Goal: Find specific page/section: Find specific page/section

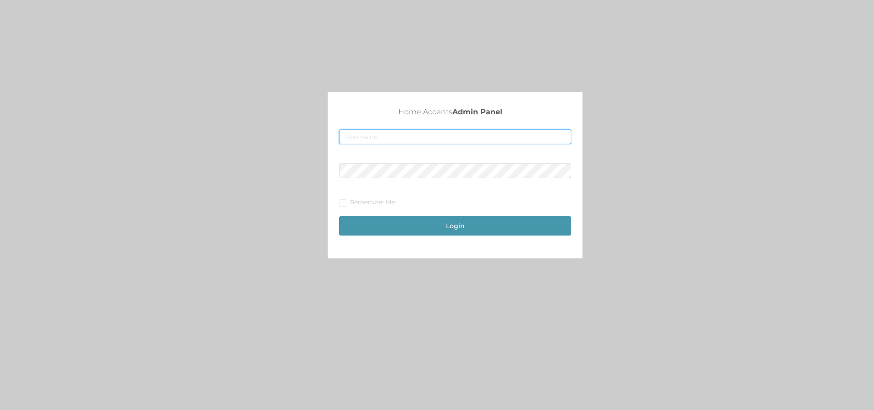
click at [380, 134] on input "text" at bounding box center [455, 136] width 232 height 15
type input "[EMAIL_ADDRESS][DOMAIN_NAME]"
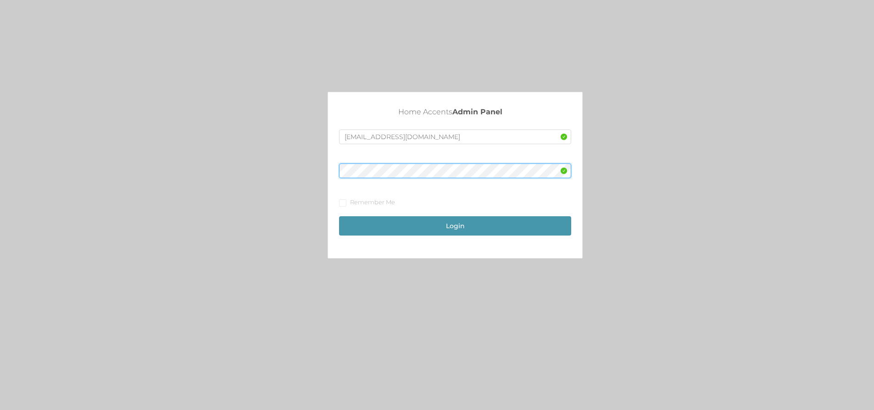
click at [339, 216] on button "Login" at bounding box center [455, 225] width 232 height 19
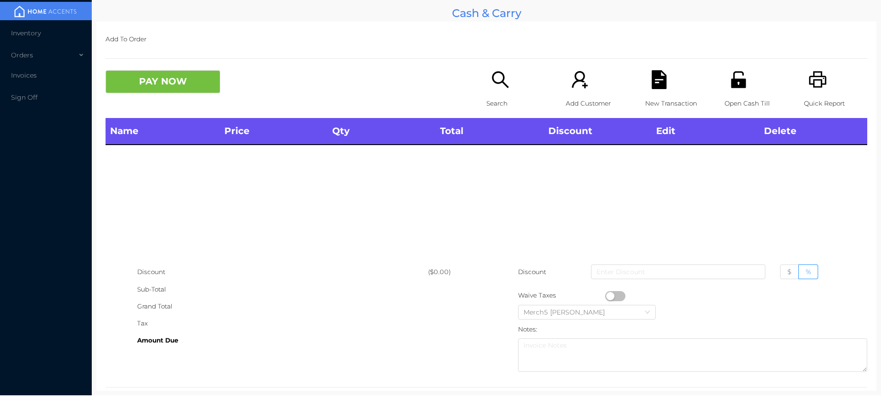
click at [501, 83] on icon "icon: search" at bounding box center [500, 79] width 17 height 17
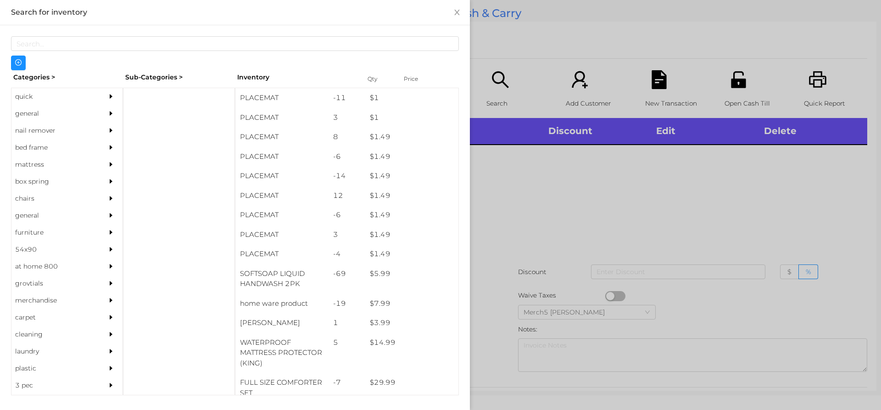
click at [68, 117] on div "general" at bounding box center [53, 113] width 84 height 17
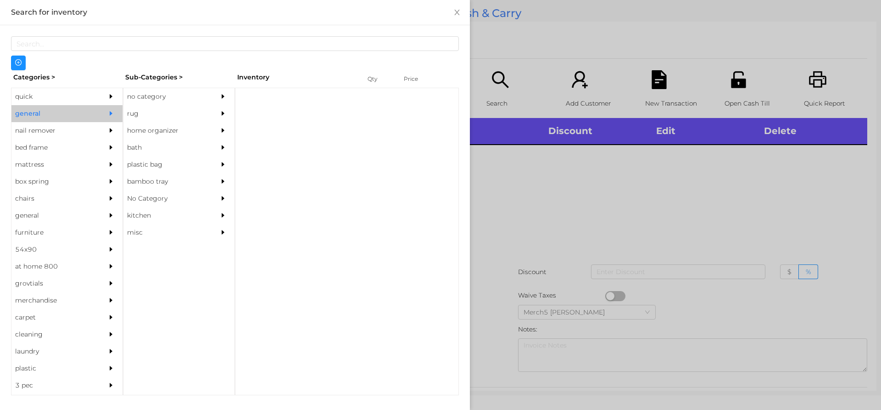
click at [167, 97] on div "no category" at bounding box center [165, 96] width 84 height 17
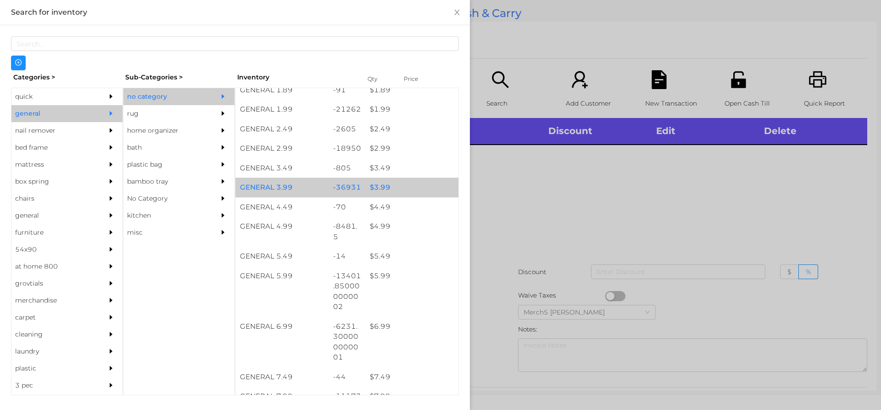
scroll to position [367, 0]
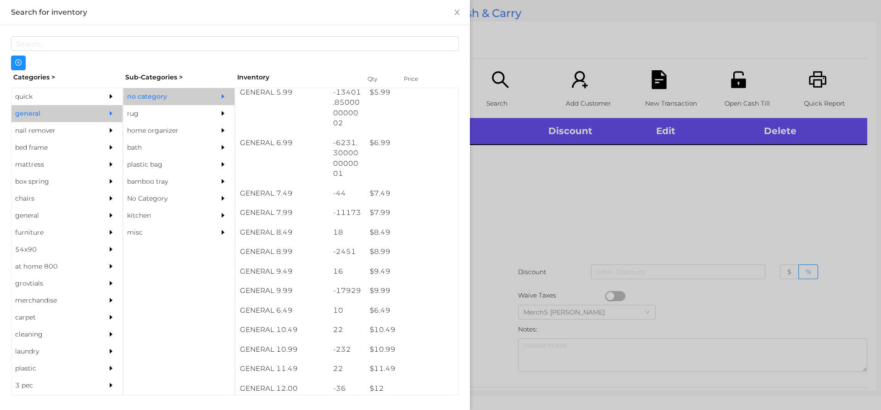
click at [609, 187] on div at bounding box center [440, 205] width 881 height 410
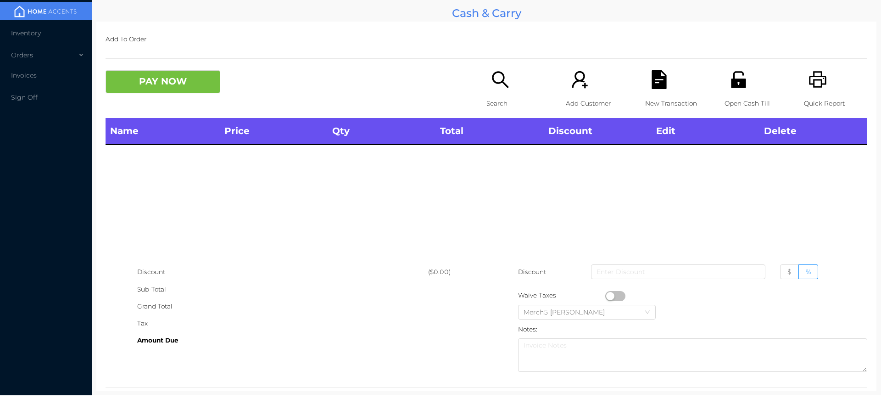
click at [497, 80] on icon "icon: search" at bounding box center [500, 79] width 19 height 19
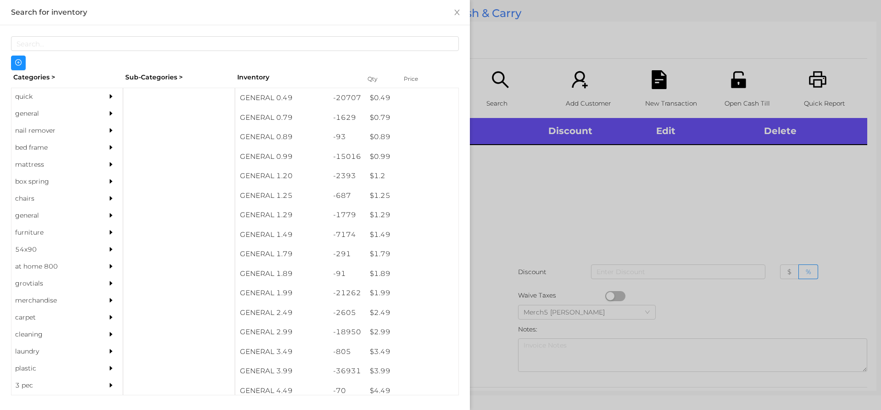
click at [84, 123] on div "nail remover" at bounding box center [53, 130] width 84 height 17
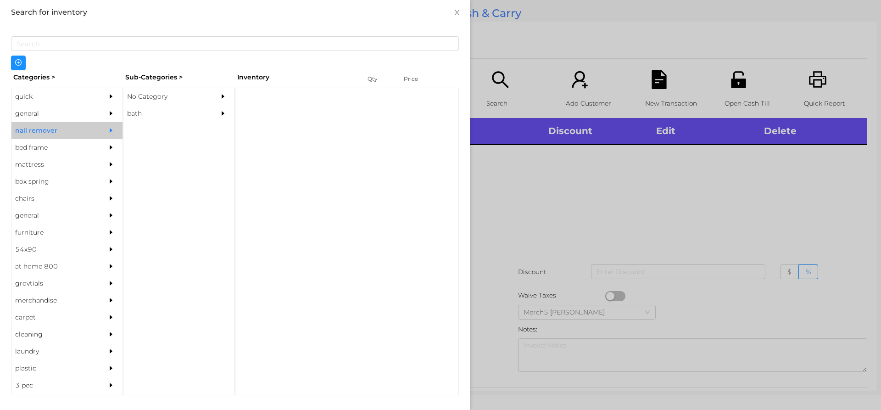
click at [111, 115] on div at bounding box center [113, 113] width 18 height 17
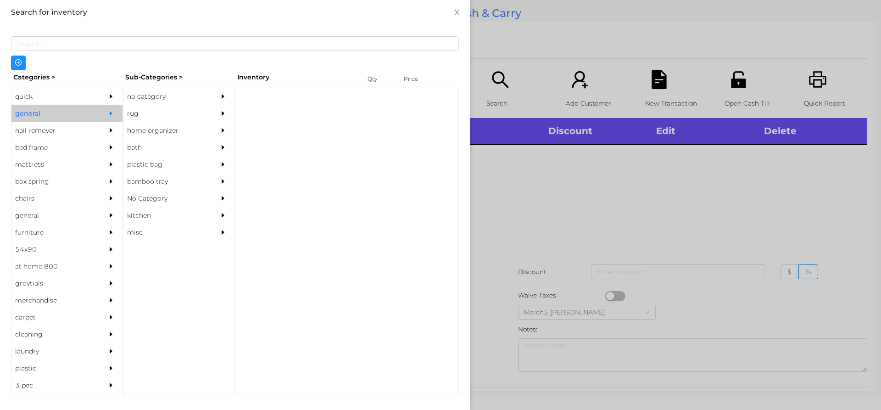
click at [185, 100] on div "no category" at bounding box center [165, 96] width 84 height 17
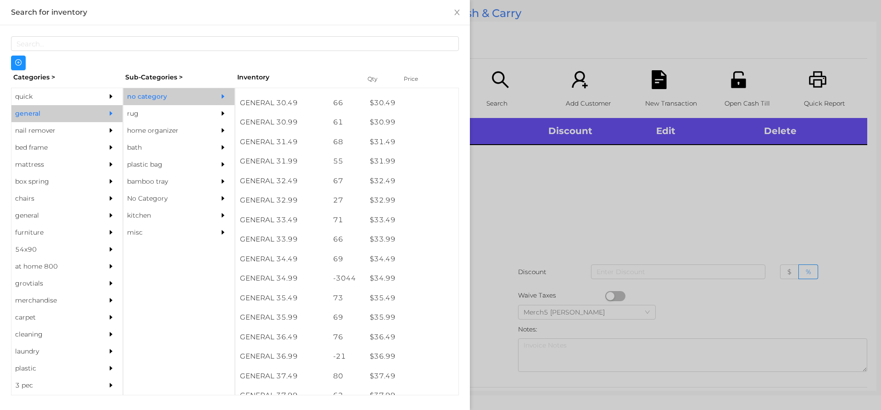
scroll to position [1443, 0]
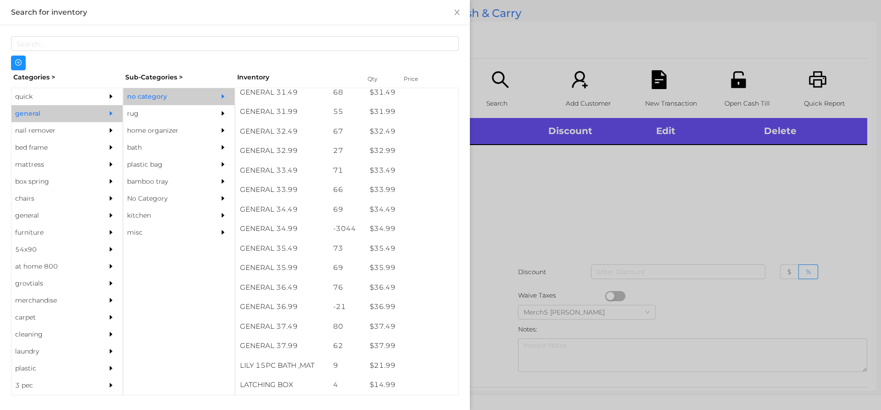
click at [546, 166] on div at bounding box center [440, 205] width 881 height 410
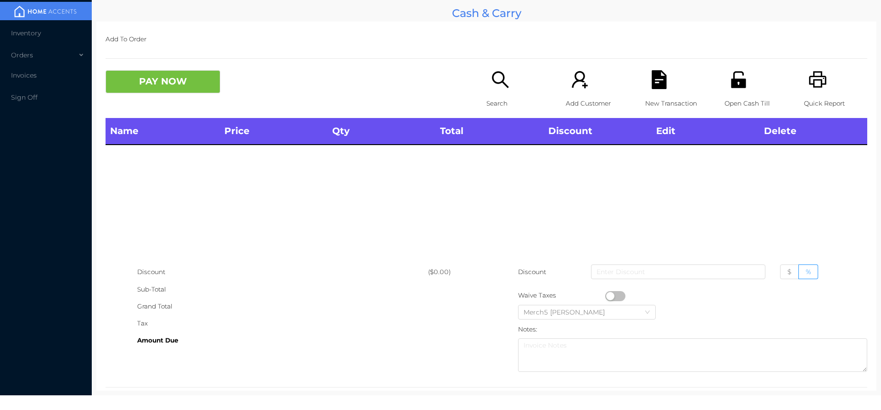
click at [505, 94] on div "Search" at bounding box center [517, 94] width 63 height 48
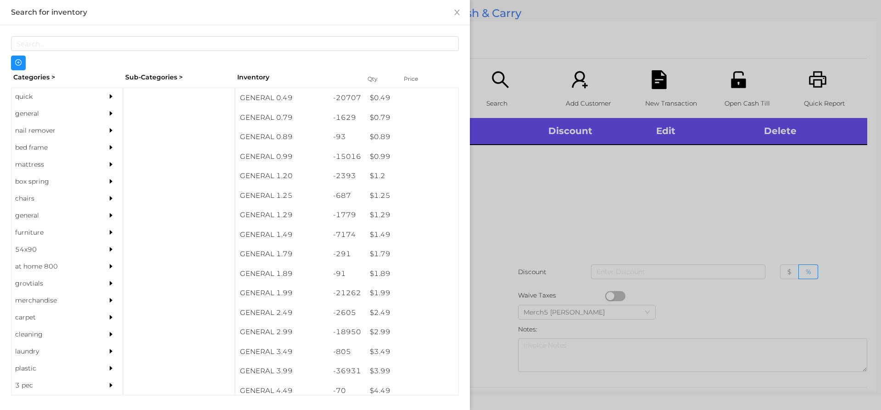
click at [604, 164] on div at bounding box center [440, 205] width 881 height 410
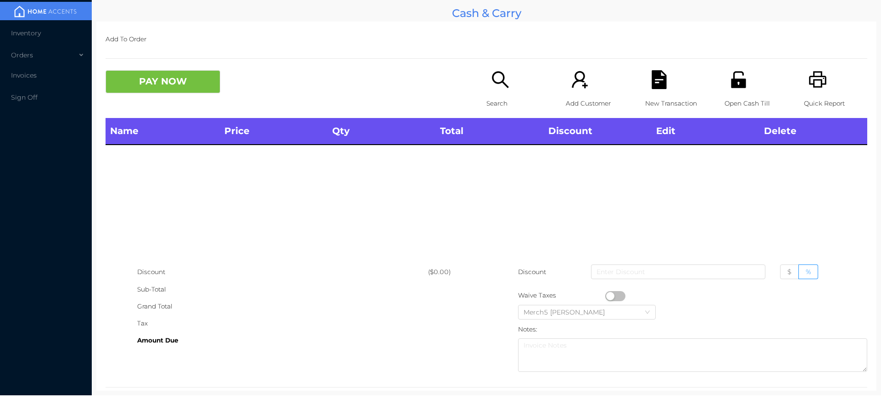
click at [737, 97] on p "Open Cash Till" at bounding box center [756, 103] width 63 height 17
